Goal: Task Accomplishment & Management: Use online tool/utility

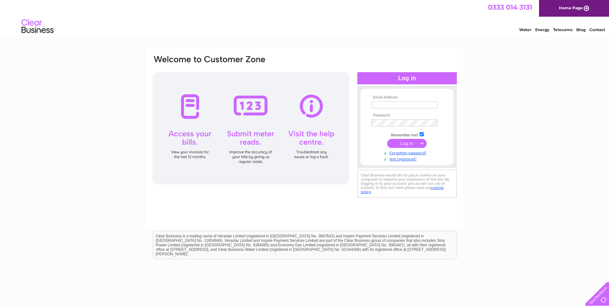
type input "bob.mckinnon@btconnect.com"
click at [404, 149] on td at bounding box center [407, 144] width 75 height 12
click at [403, 145] on input "submit" at bounding box center [407, 143] width 40 height 9
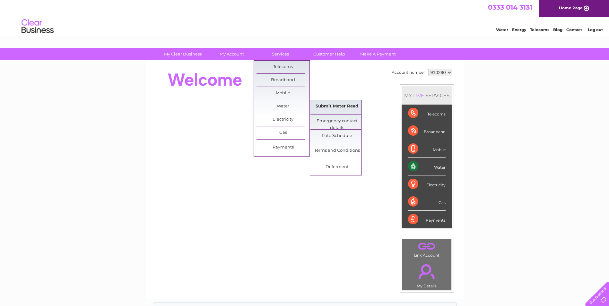
click at [328, 103] on link "Submit Meter Read" at bounding box center [337, 106] width 53 height 13
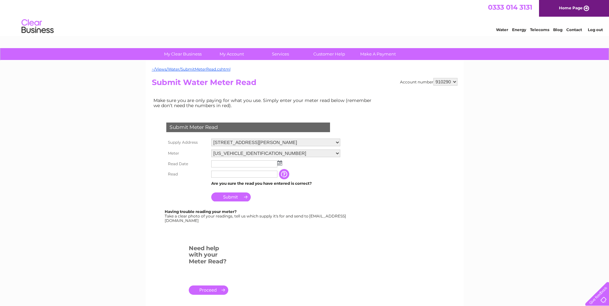
click at [280, 161] on img at bounding box center [280, 163] width 5 height 5
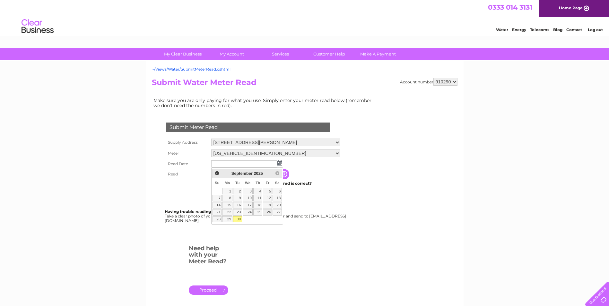
click at [268, 212] on link "26" at bounding box center [267, 212] width 9 height 6
type input "2025/09/26"
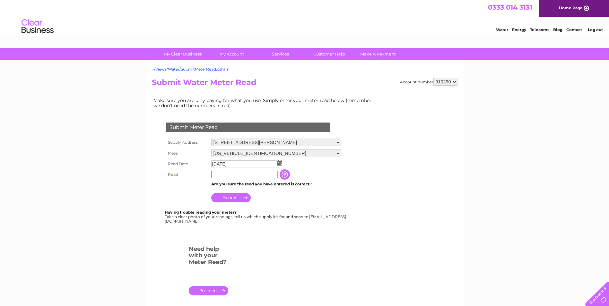
click at [243, 173] on input "text" at bounding box center [244, 175] width 67 height 8
type input "00706"
click at [231, 199] on input "Submit" at bounding box center [231, 197] width 40 height 9
